Goal: Task Accomplishment & Management: Manage account settings

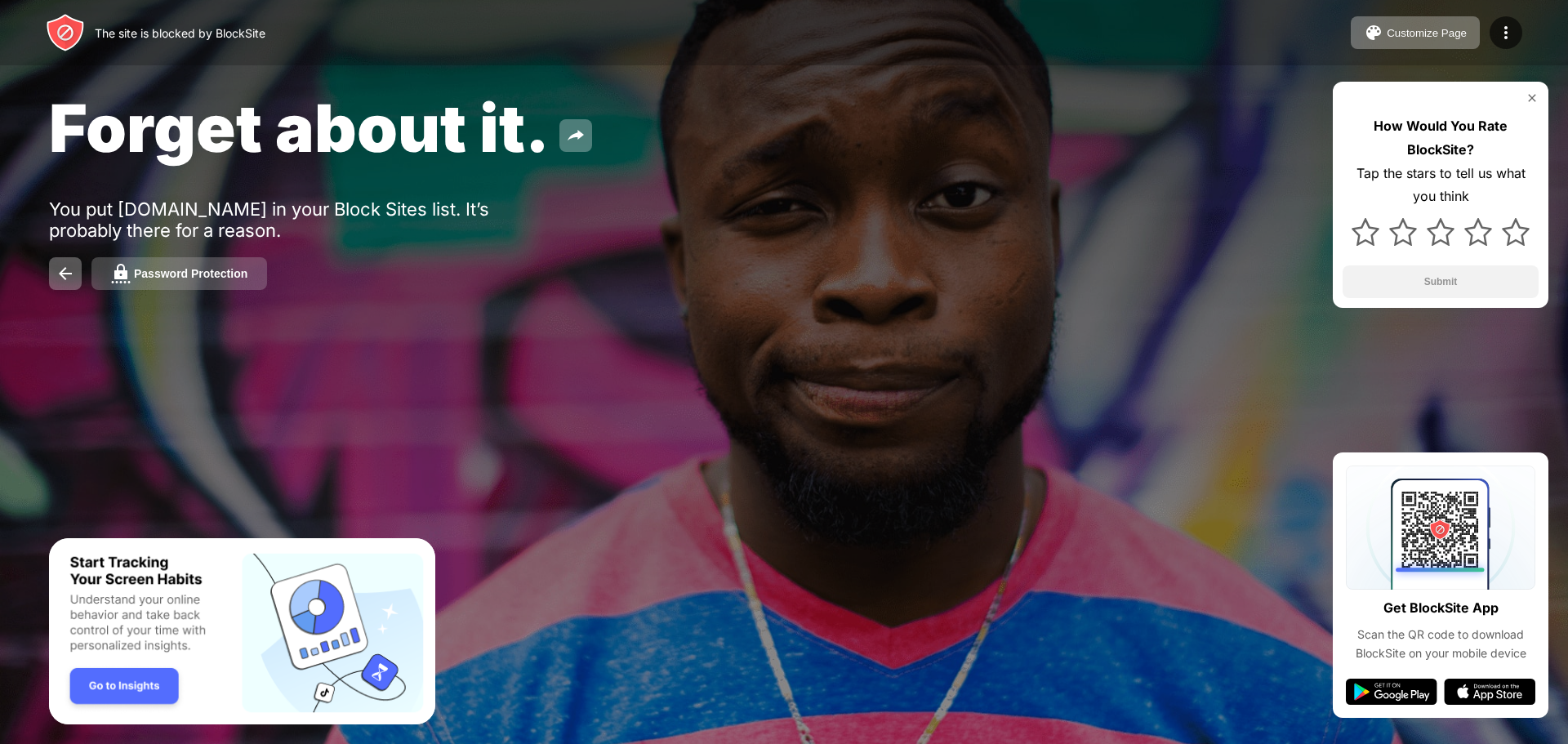
click at [223, 278] on div "Password Protection" at bounding box center [191, 273] width 114 height 13
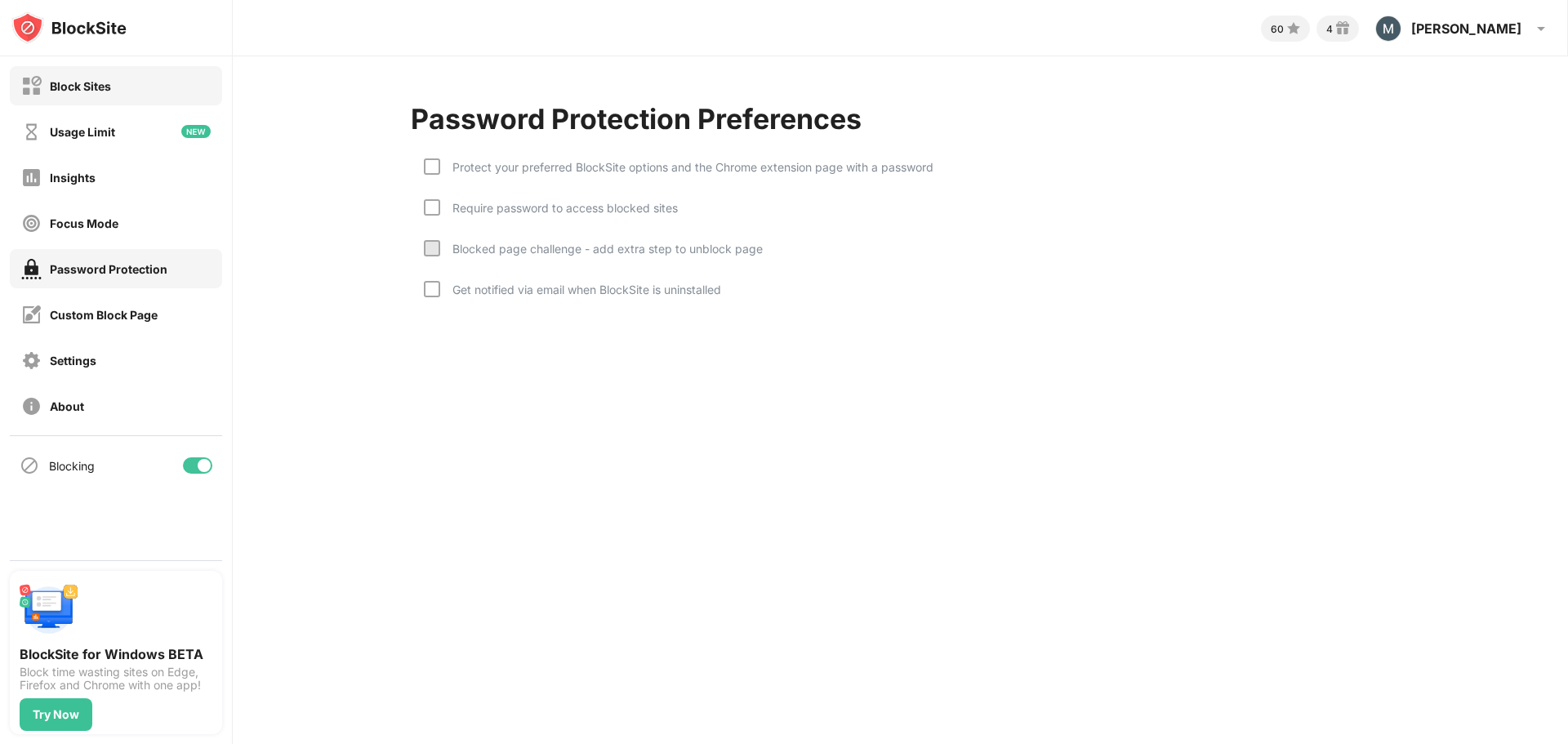
click at [131, 94] on div "Block Sites" at bounding box center [116, 85] width 212 height 39
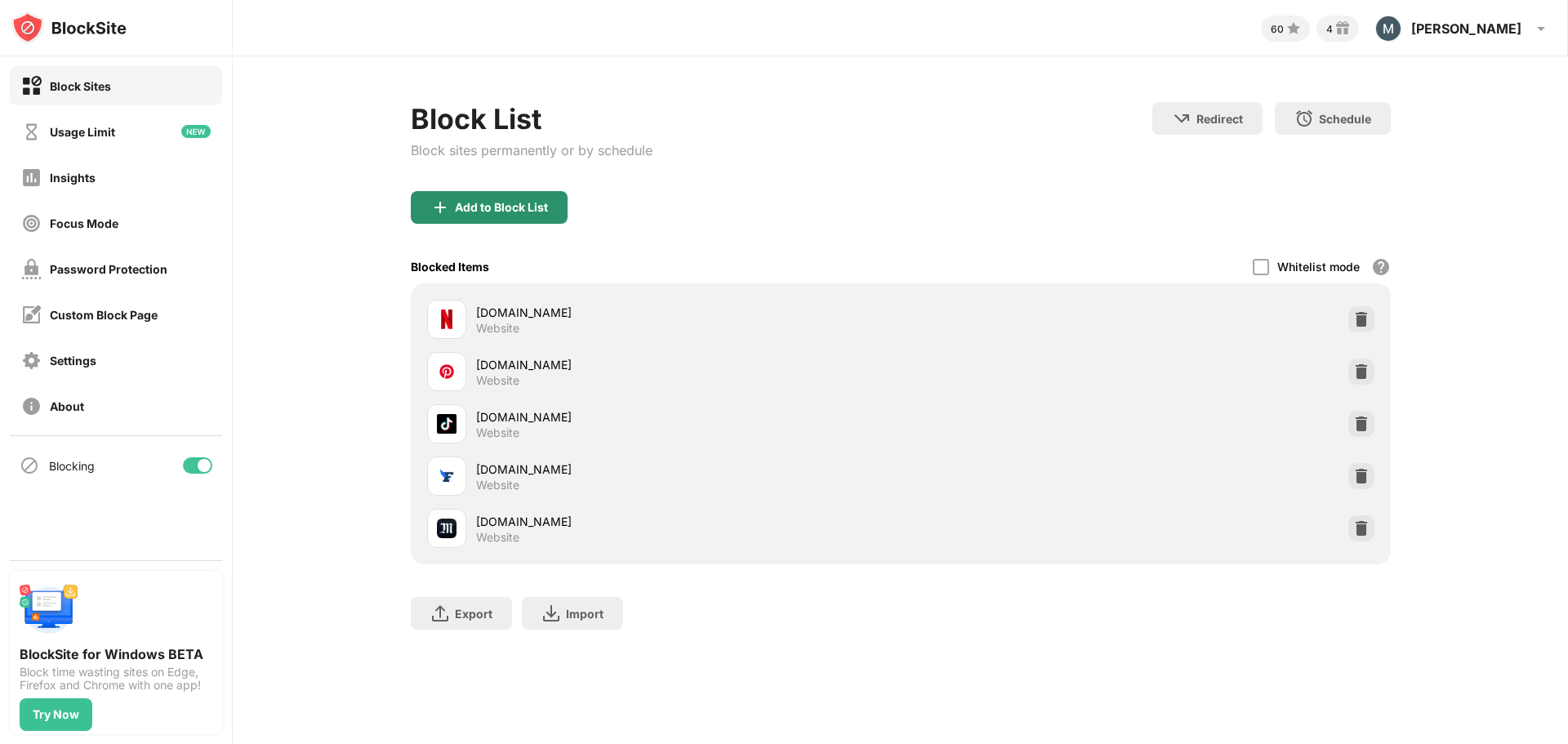
click at [526, 215] on div "Add to Block List" at bounding box center [489, 207] width 157 height 32
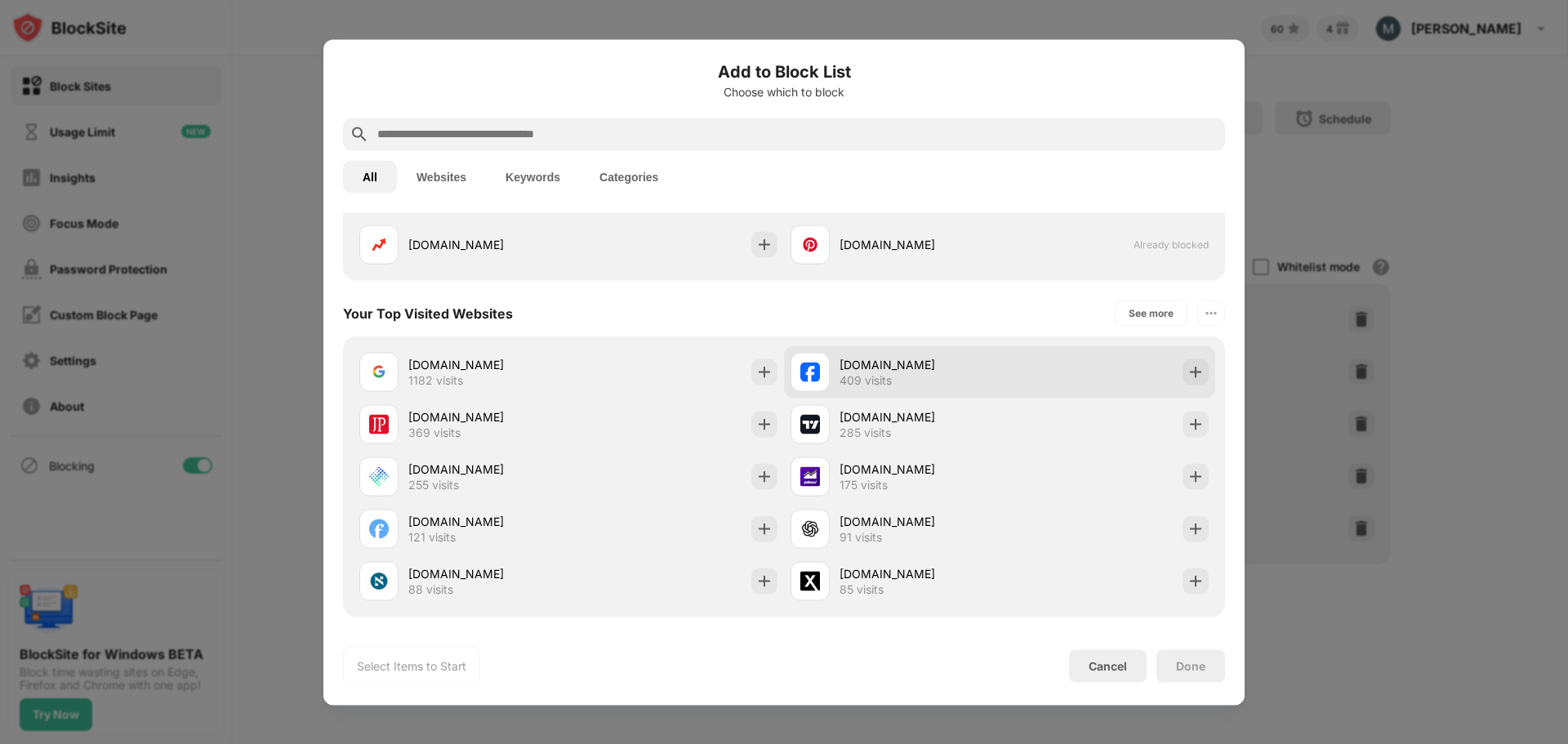
scroll to position [490, 0]
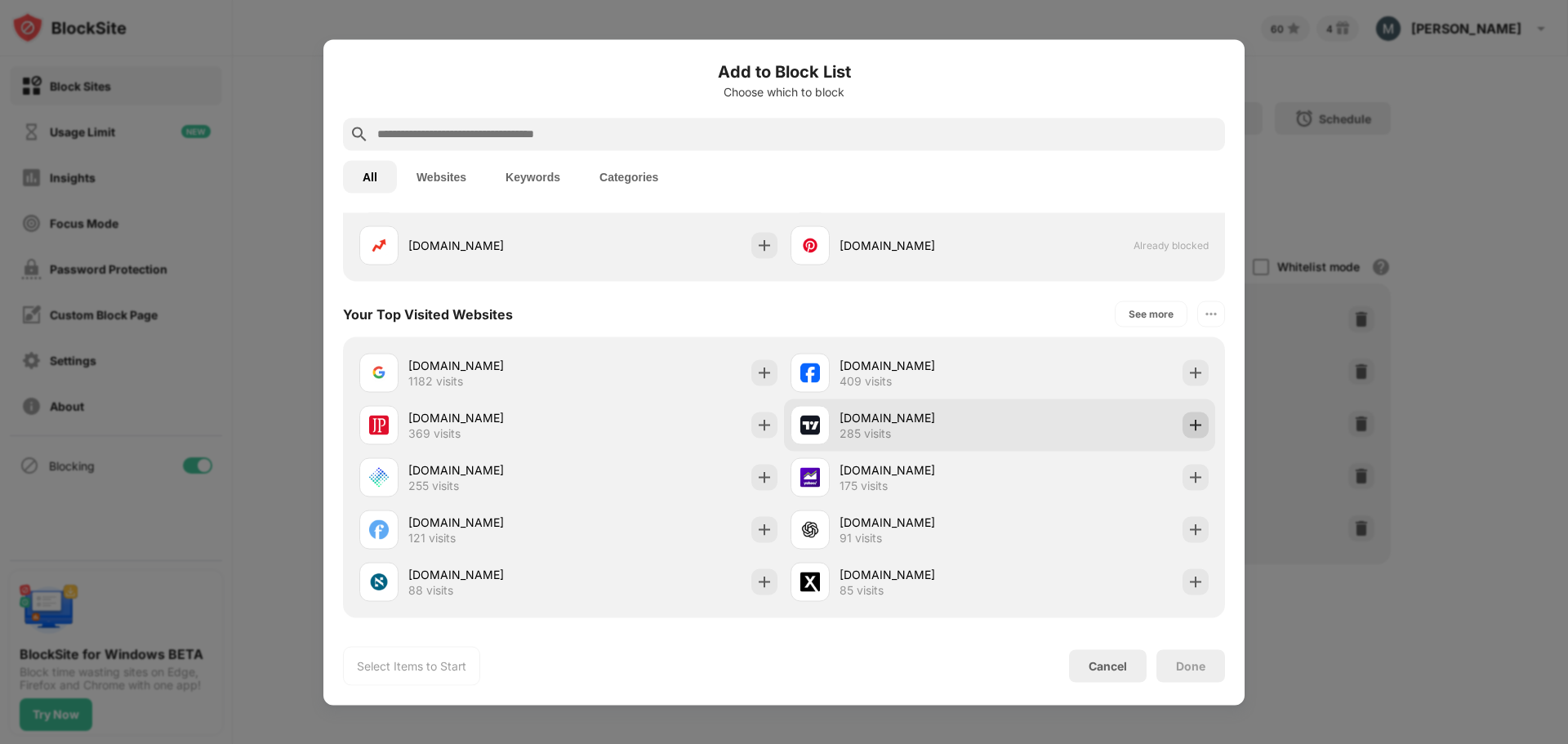
click at [1183, 426] on div at bounding box center [1196, 425] width 26 height 26
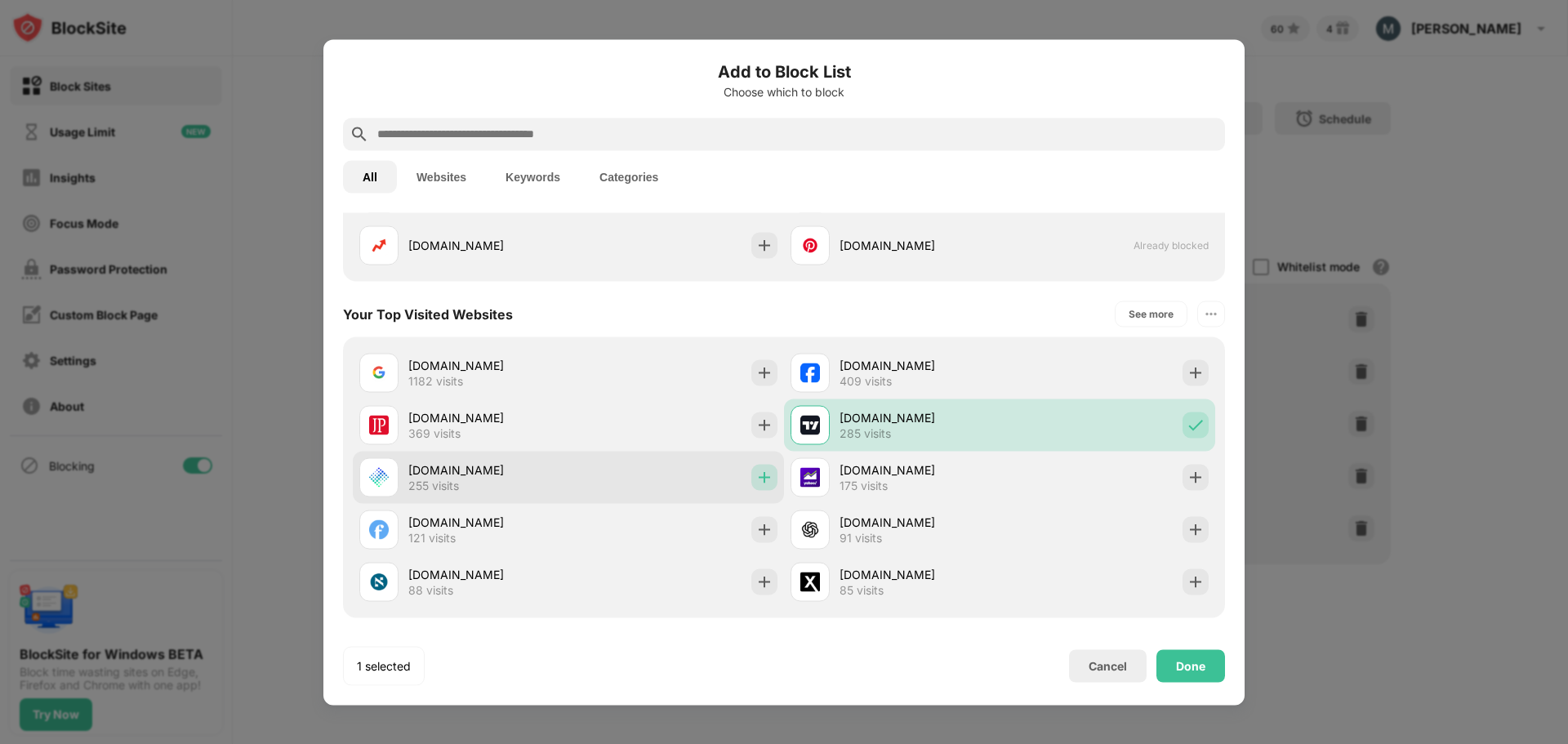
click at [763, 482] on img at bounding box center [764, 477] width 17 height 17
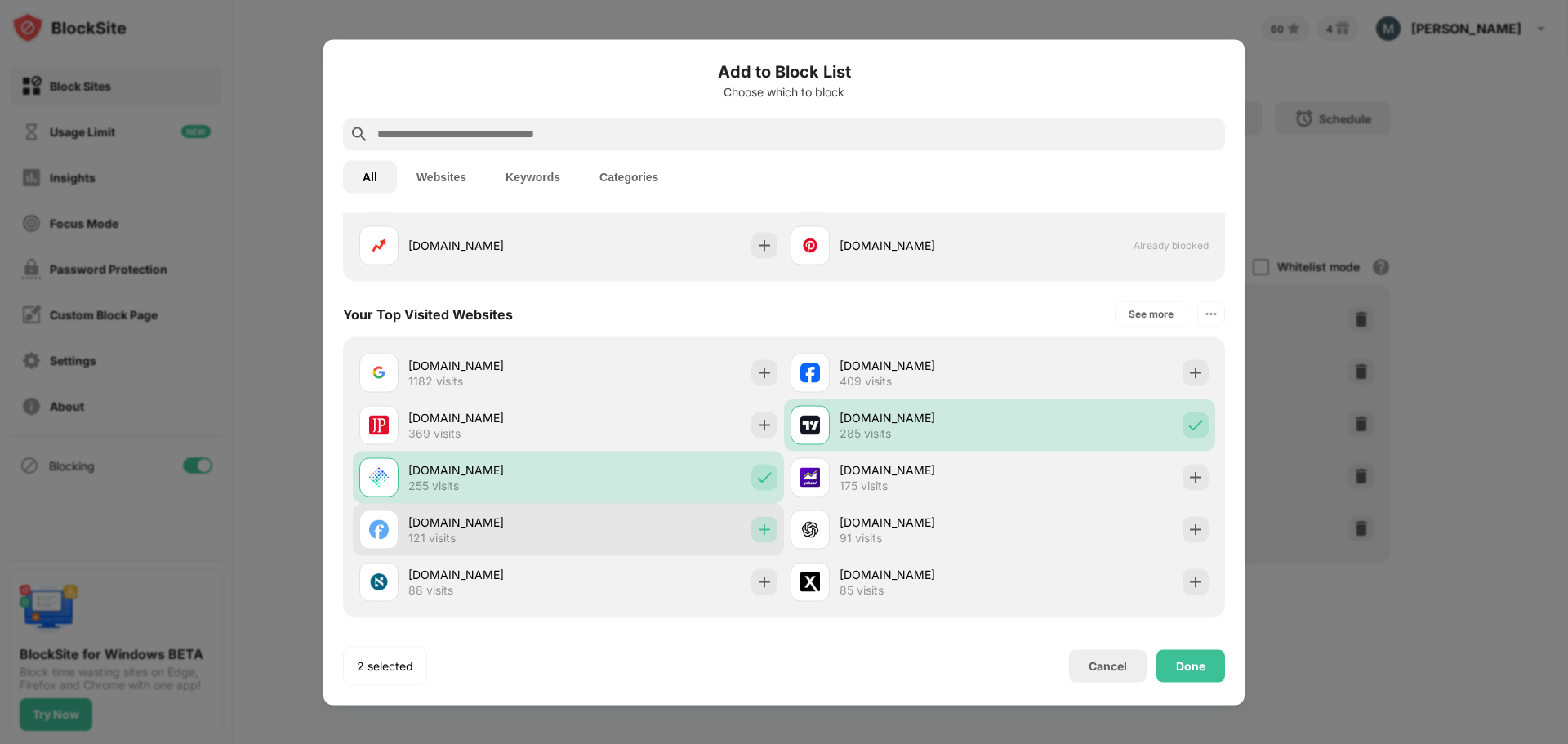
click at [757, 527] on img at bounding box center [764, 529] width 17 height 17
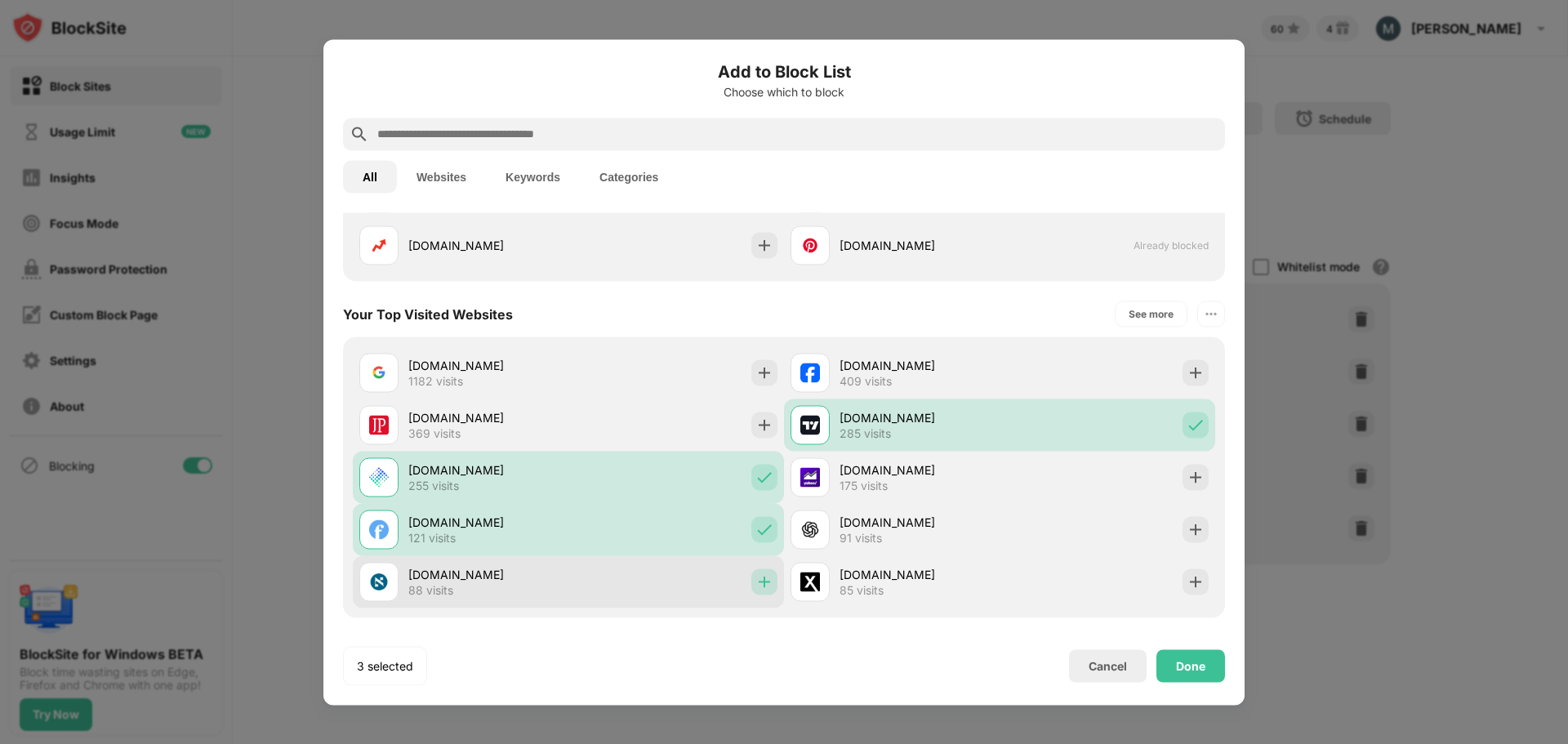
click at [764, 586] on img at bounding box center [764, 581] width 17 height 17
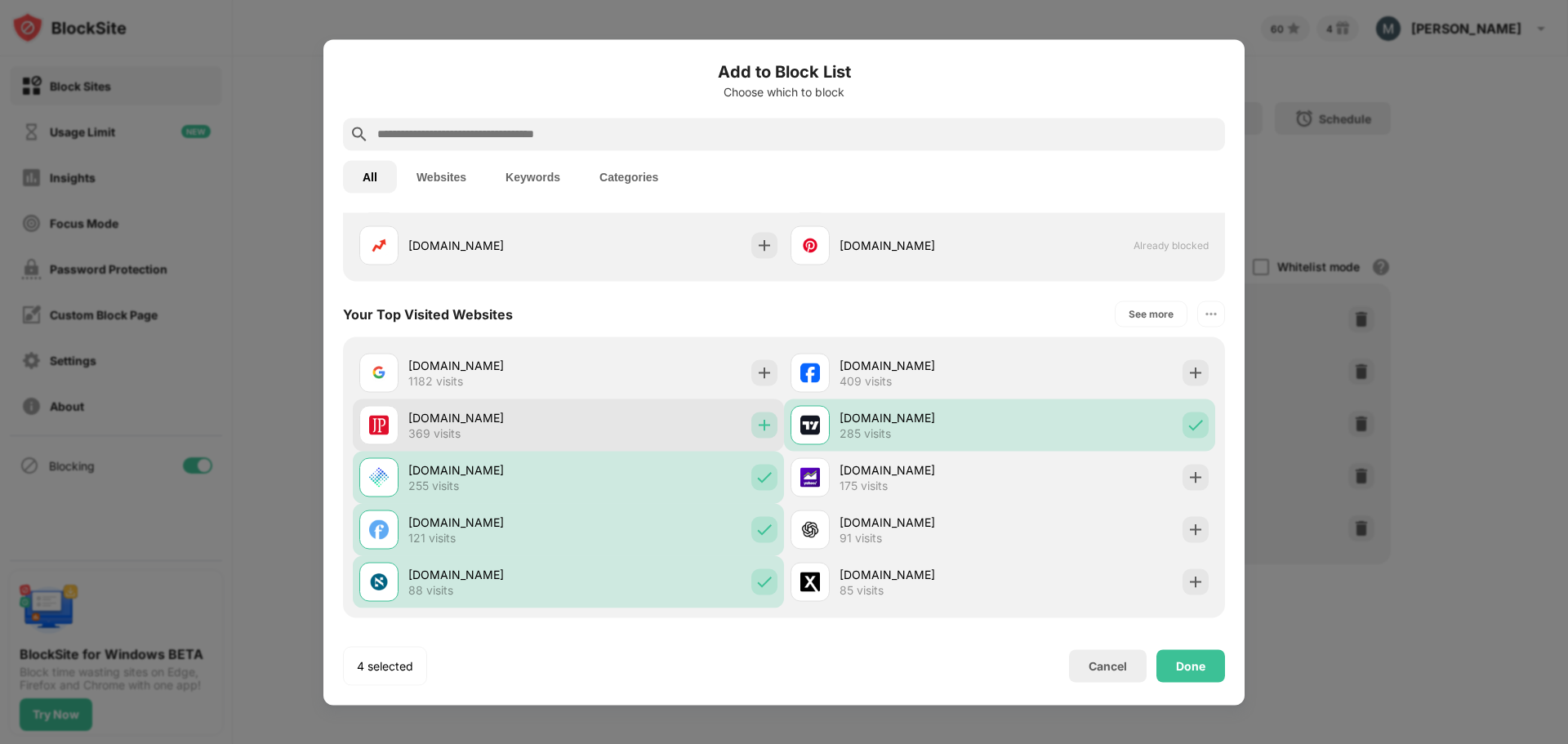
click at [763, 429] on img at bounding box center [764, 424] width 17 height 17
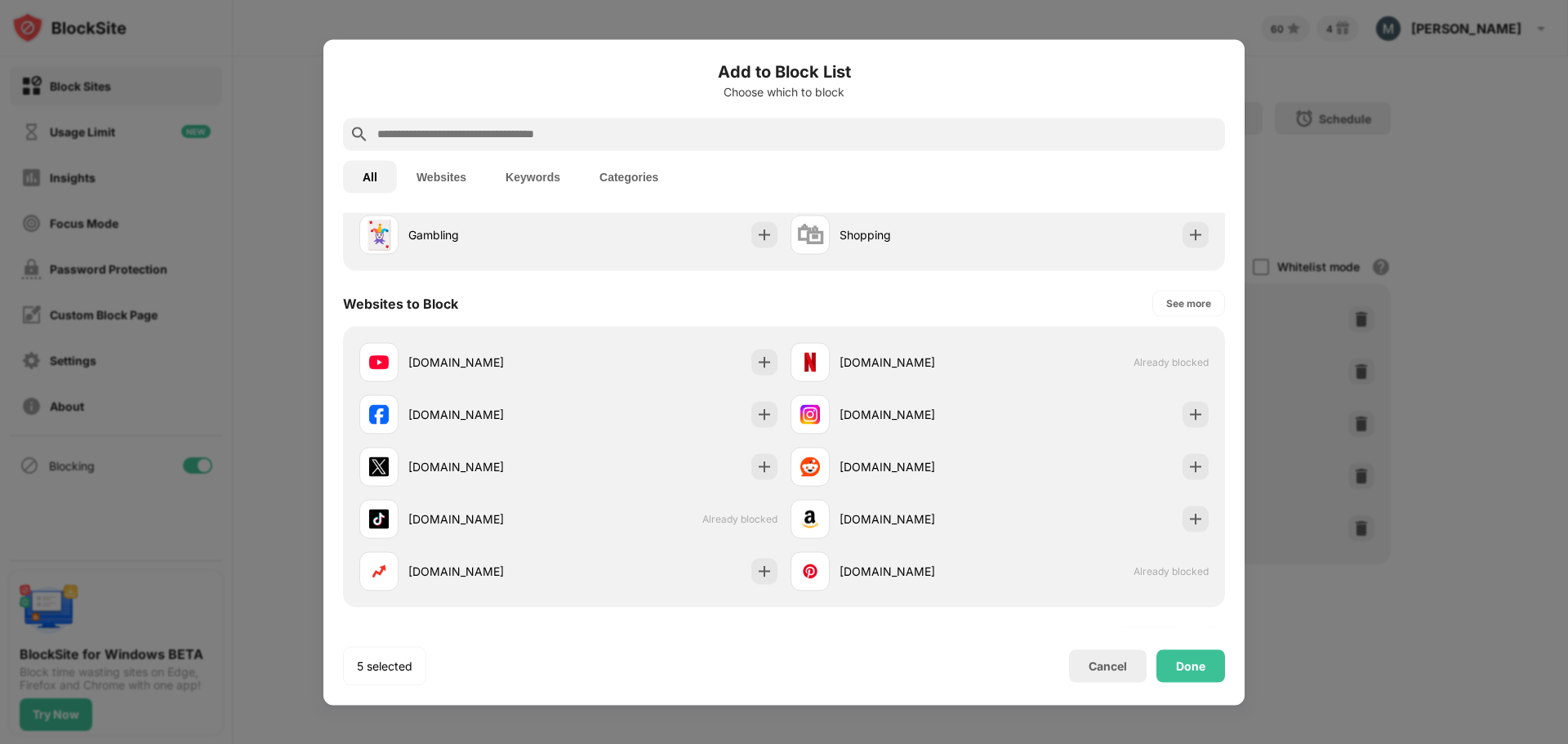
scroll to position [163, 0]
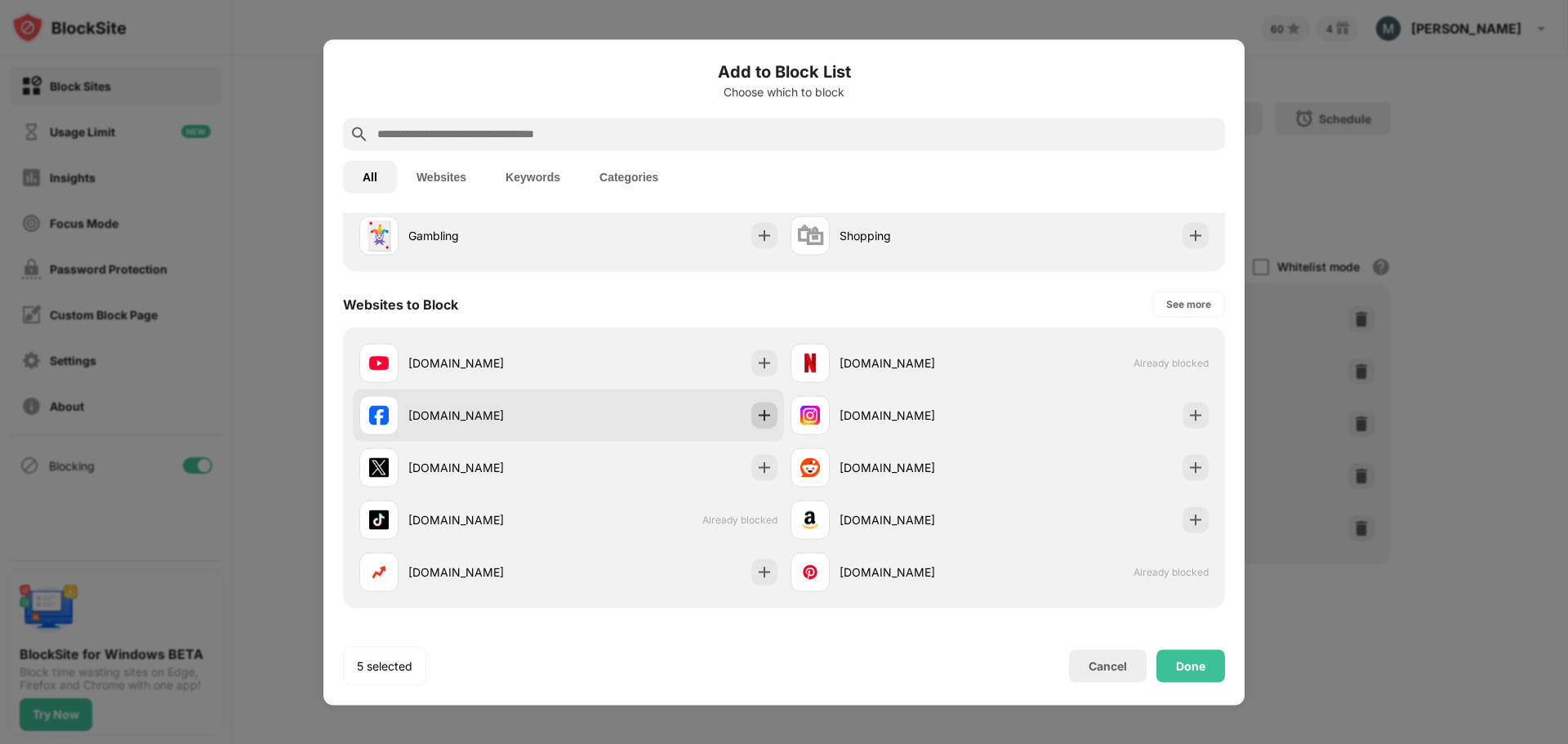
click at [751, 411] on div at bounding box center [764, 415] width 26 height 26
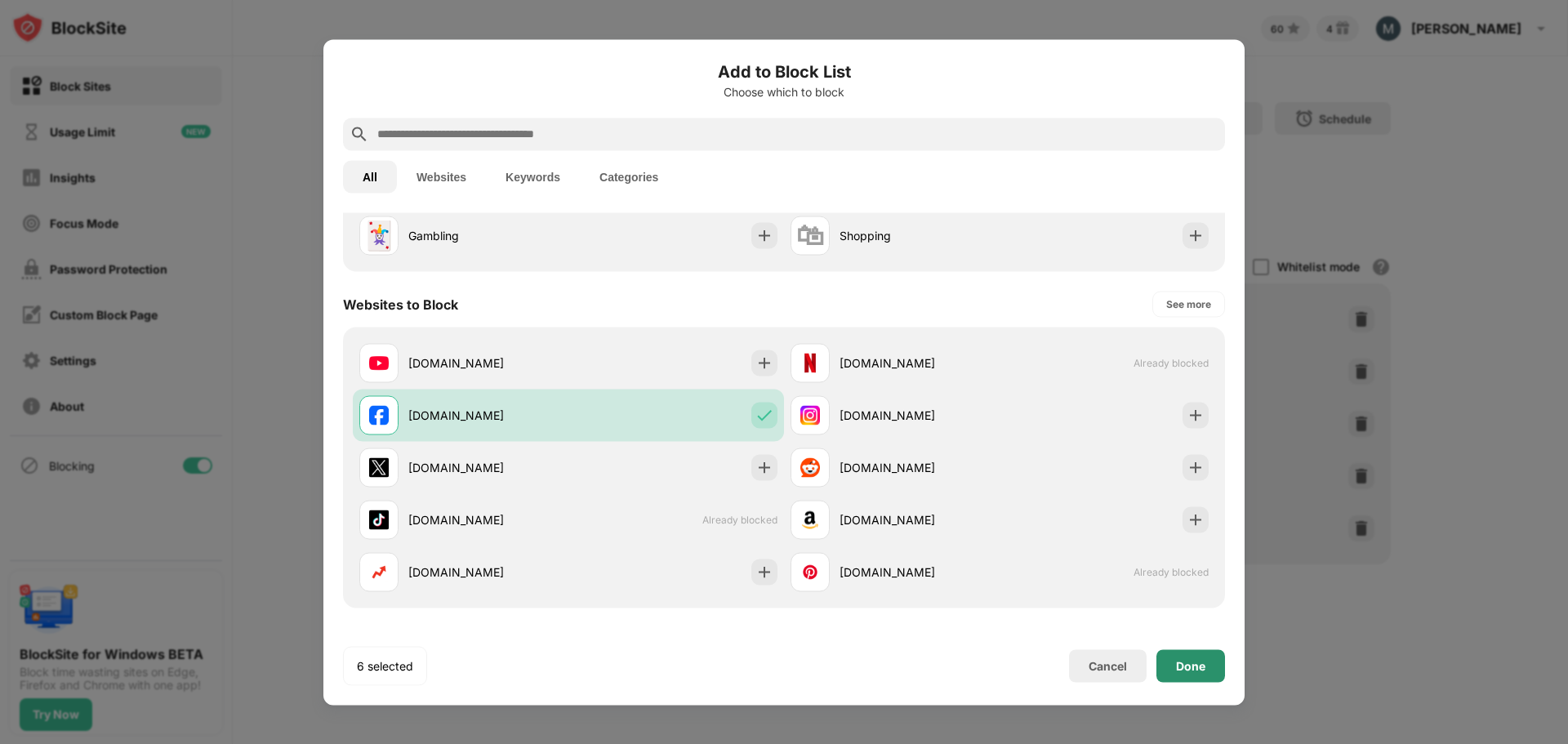
click at [1188, 667] on div "Done" at bounding box center [1191, 665] width 30 height 13
